Goal: Task Accomplishment & Management: Manage account settings

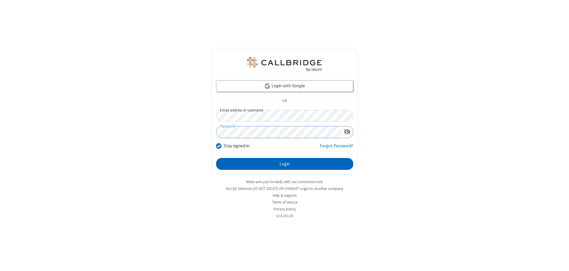
click at [284, 164] on button "Login" at bounding box center [284, 164] width 137 height 12
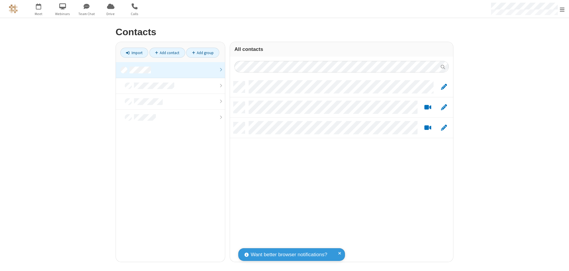
click at [170, 70] on link at bounding box center [170, 70] width 109 height 16
click at [167, 53] on link "Add contact" at bounding box center [167, 53] width 36 height 10
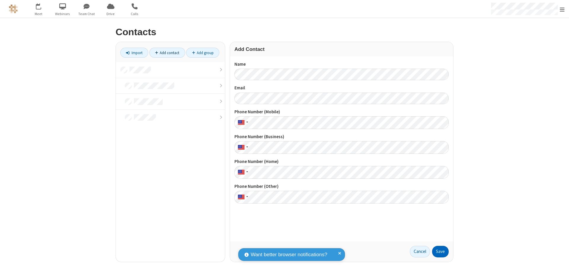
click at [440, 252] on button "Save" at bounding box center [440, 252] width 17 height 12
